Goal: Task Accomplishment & Management: Use online tool/utility

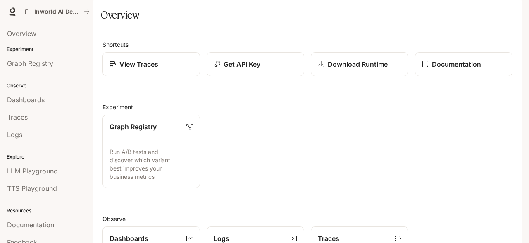
scroll to position [207, 0]
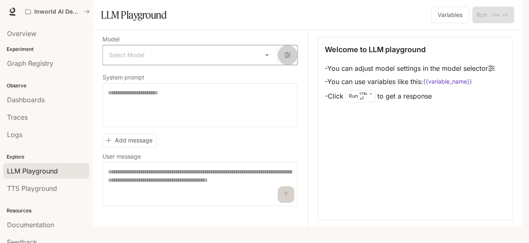
click at [285, 65] on button "button" at bounding box center [287, 55] width 20 height 20
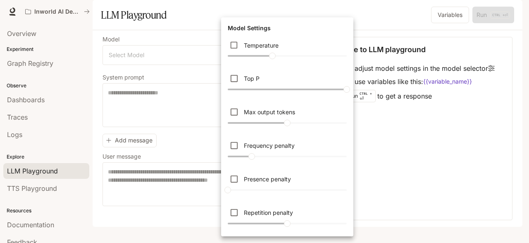
click at [191, 27] on div at bounding box center [264, 121] width 529 height 243
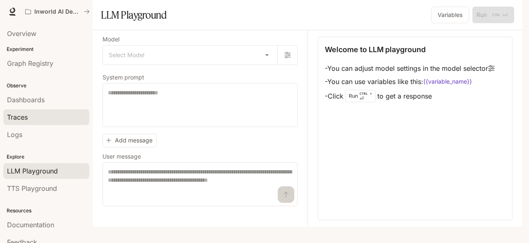
click at [27, 112] on span "Traces" at bounding box center [17, 117] width 21 height 10
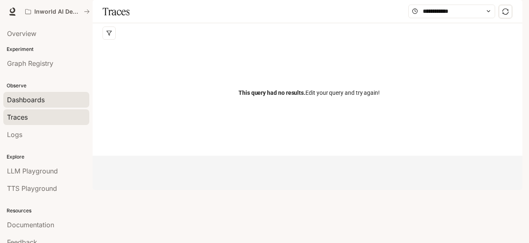
click at [36, 95] on span "Dashboards" at bounding box center [26, 100] width 38 height 10
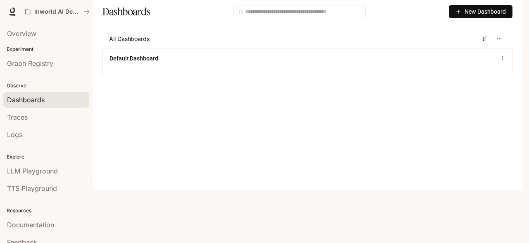
click at [470, 16] on span "New Dashboard" at bounding box center [485, 11] width 41 height 9
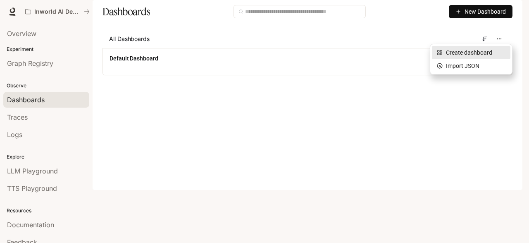
click at [464, 53] on div "Create dashboard" at bounding box center [471, 52] width 69 height 9
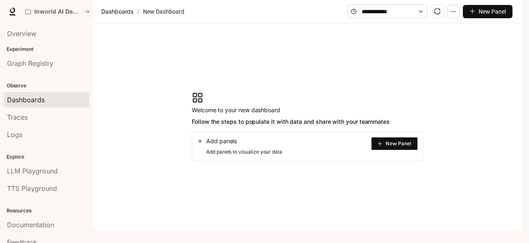
click at [385, 150] on button "New Panel" at bounding box center [394, 143] width 47 height 13
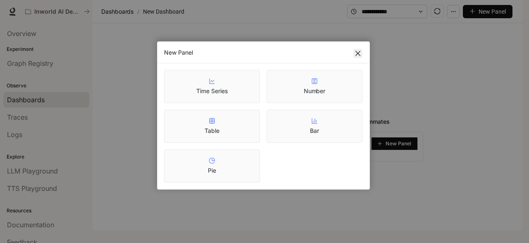
click at [360, 53] on icon "close" at bounding box center [358, 53] width 7 height 7
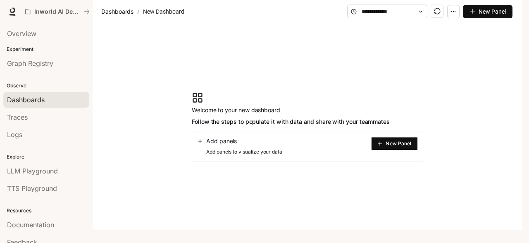
click at [459, 11] on span "Documentation" at bounding box center [472, 12] width 41 height 10
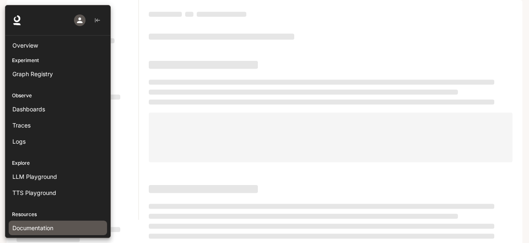
click at [27, 223] on span "Documentation" at bounding box center [32, 227] width 41 height 9
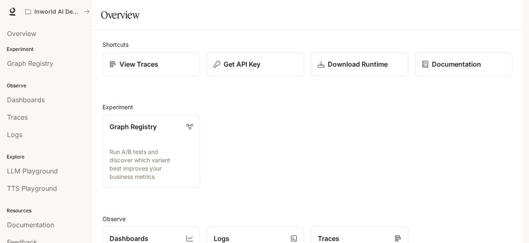
scroll to position [45, 0]
click at [41, 220] on span "Documentation" at bounding box center [30, 225] width 47 height 10
